Goal: Information Seeking & Learning: Learn about a topic

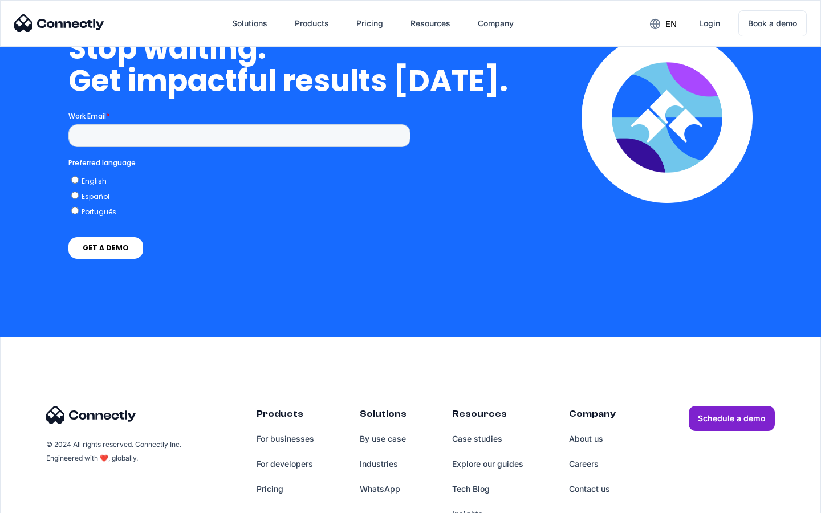
scroll to position [4688, 0]
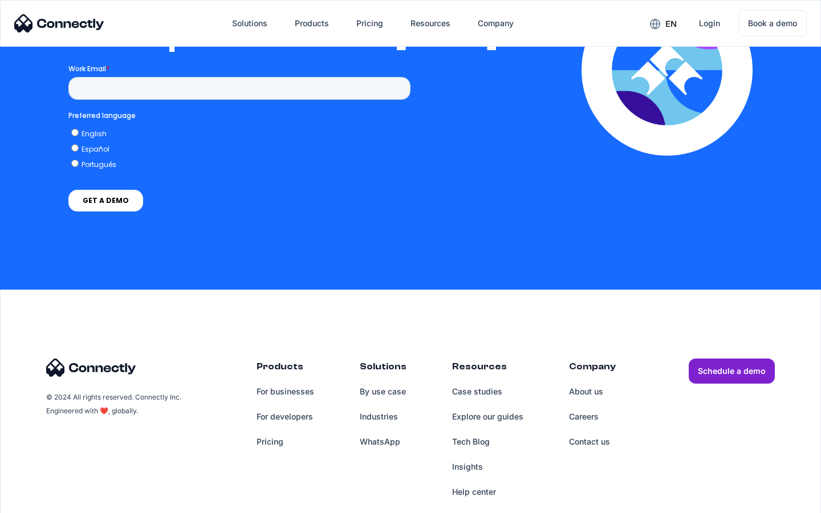
scroll to position [2492, 0]
